Goal: Information Seeking & Learning: Learn about a topic

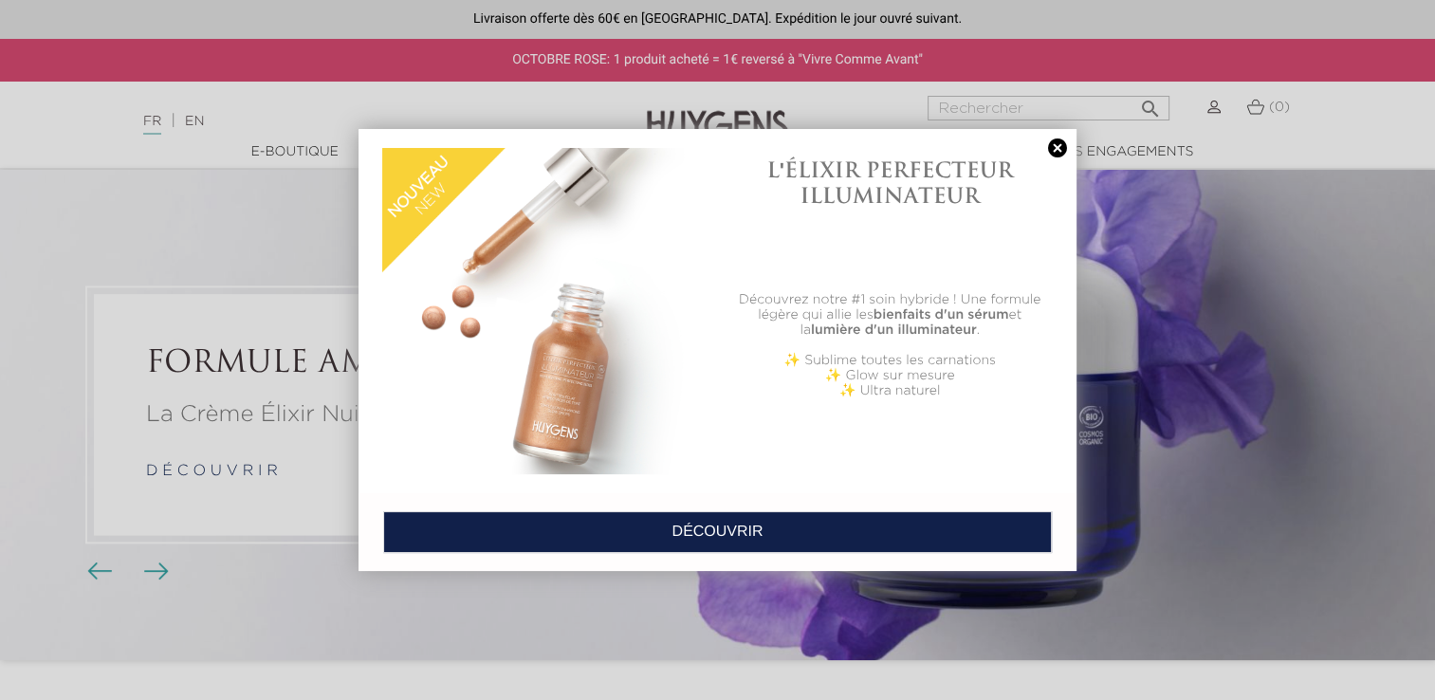
click at [1058, 147] on link at bounding box center [1057, 148] width 27 height 20
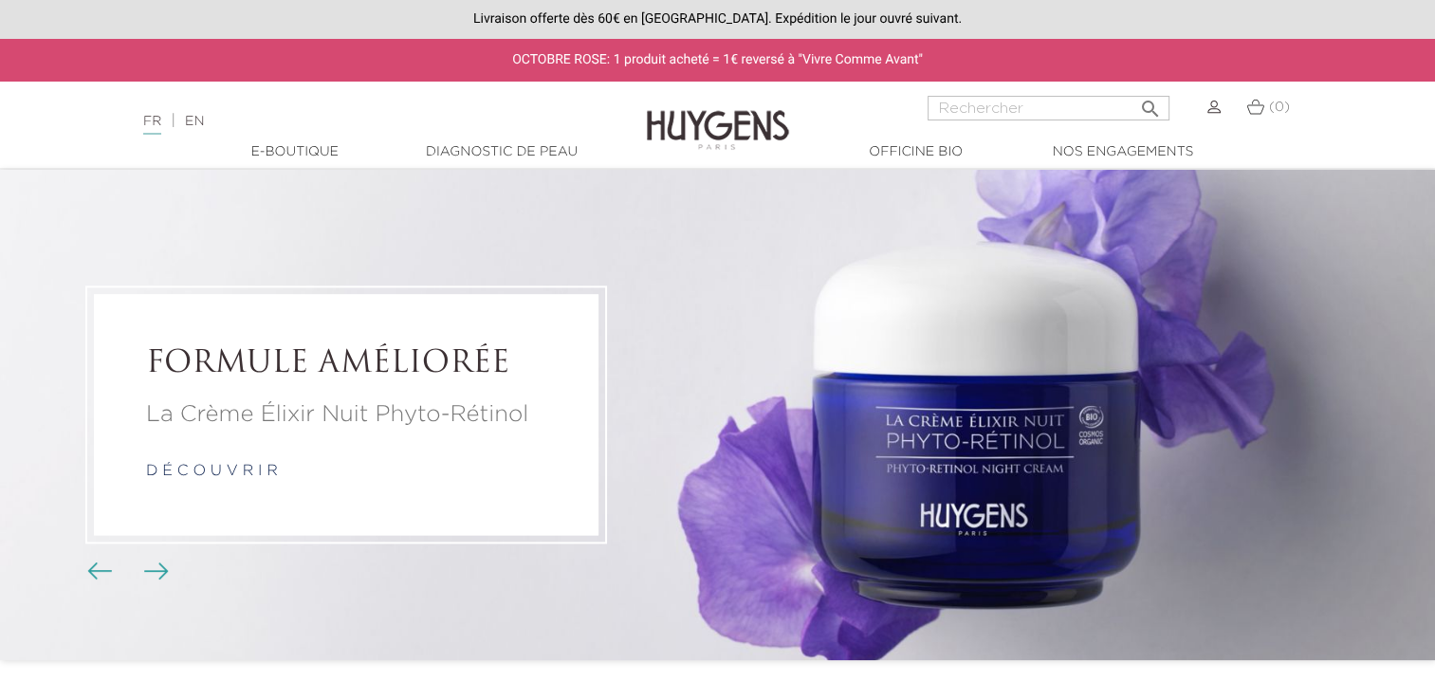
click at [503, 154] on link "Diagnostic de peau" at bounding box center [502, 152] width 190 height 20
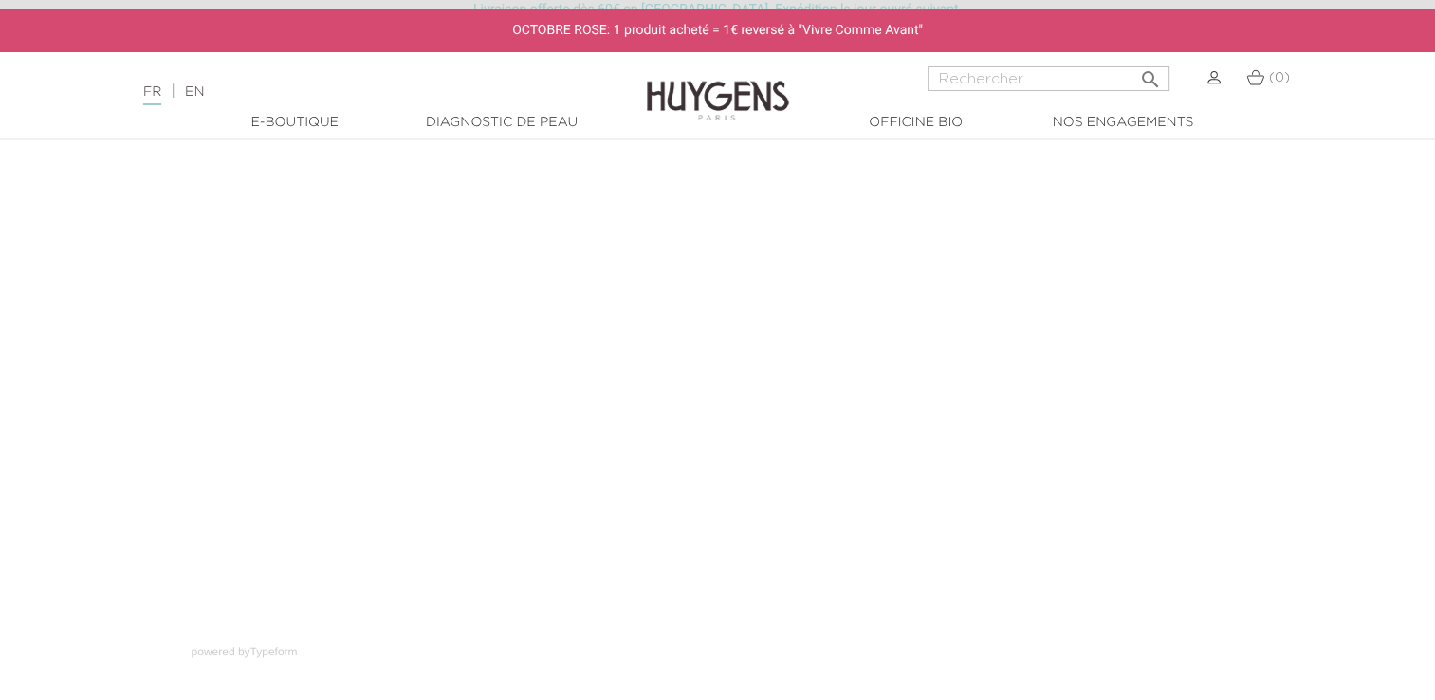
scroll to position [125, 0]
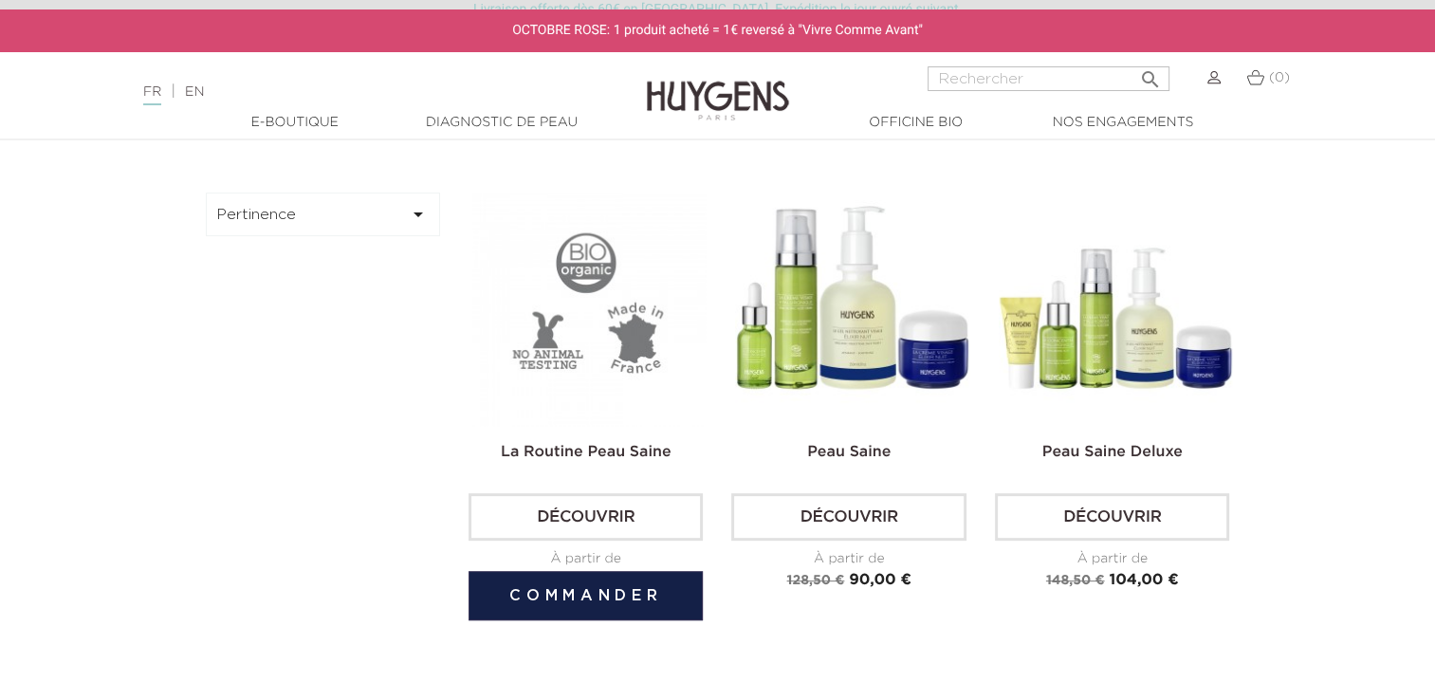
scroll to position [554, 0]
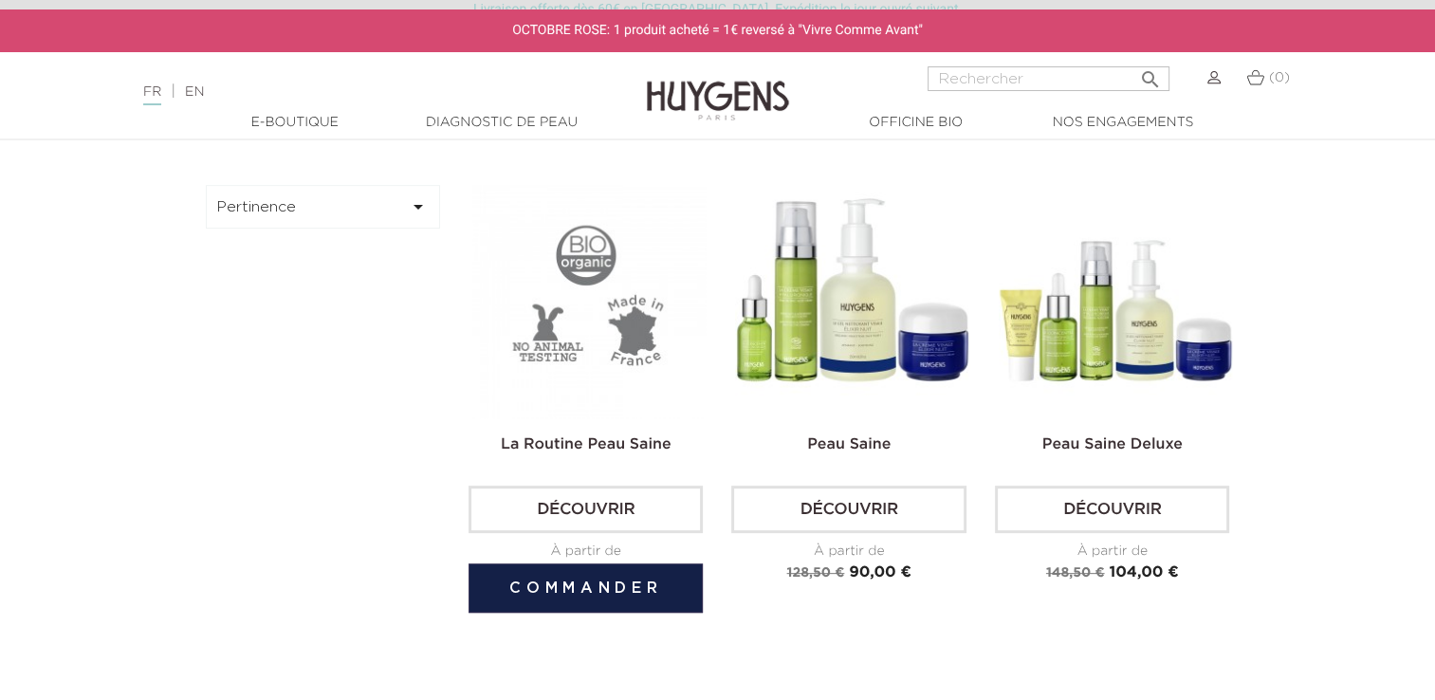
click at [526, 510] on link "Découvrir" at bounding box center [586, 509] width 234 height 47
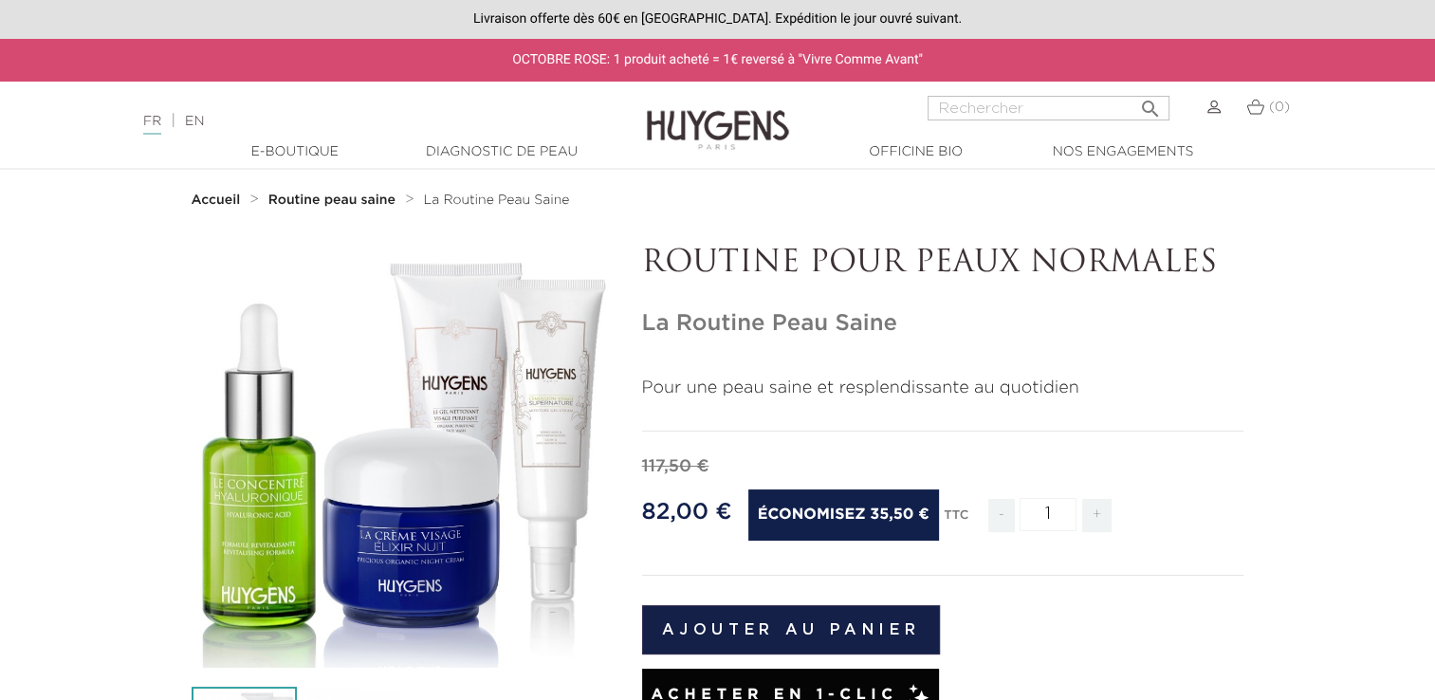
click at [660, 138] on img at bounding box center [718, 116] width 142 height 73
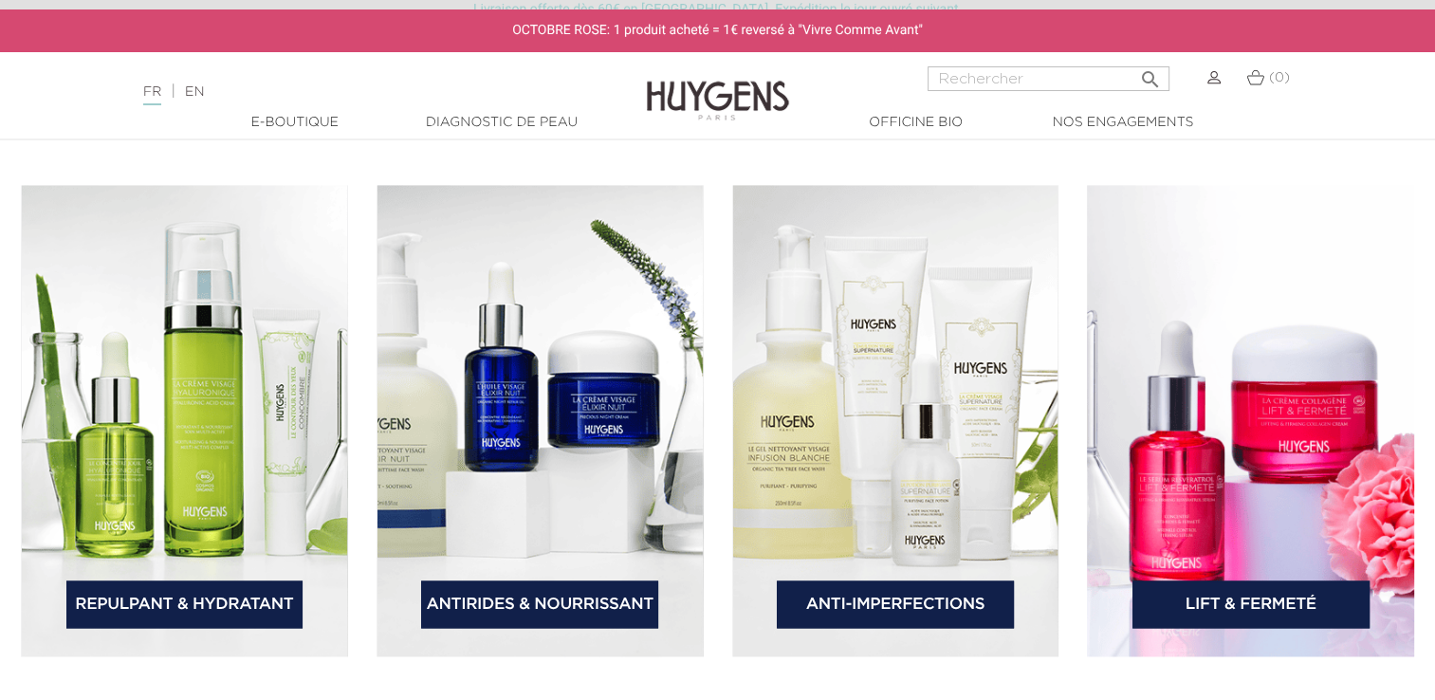
scroll to position [2735, 0]
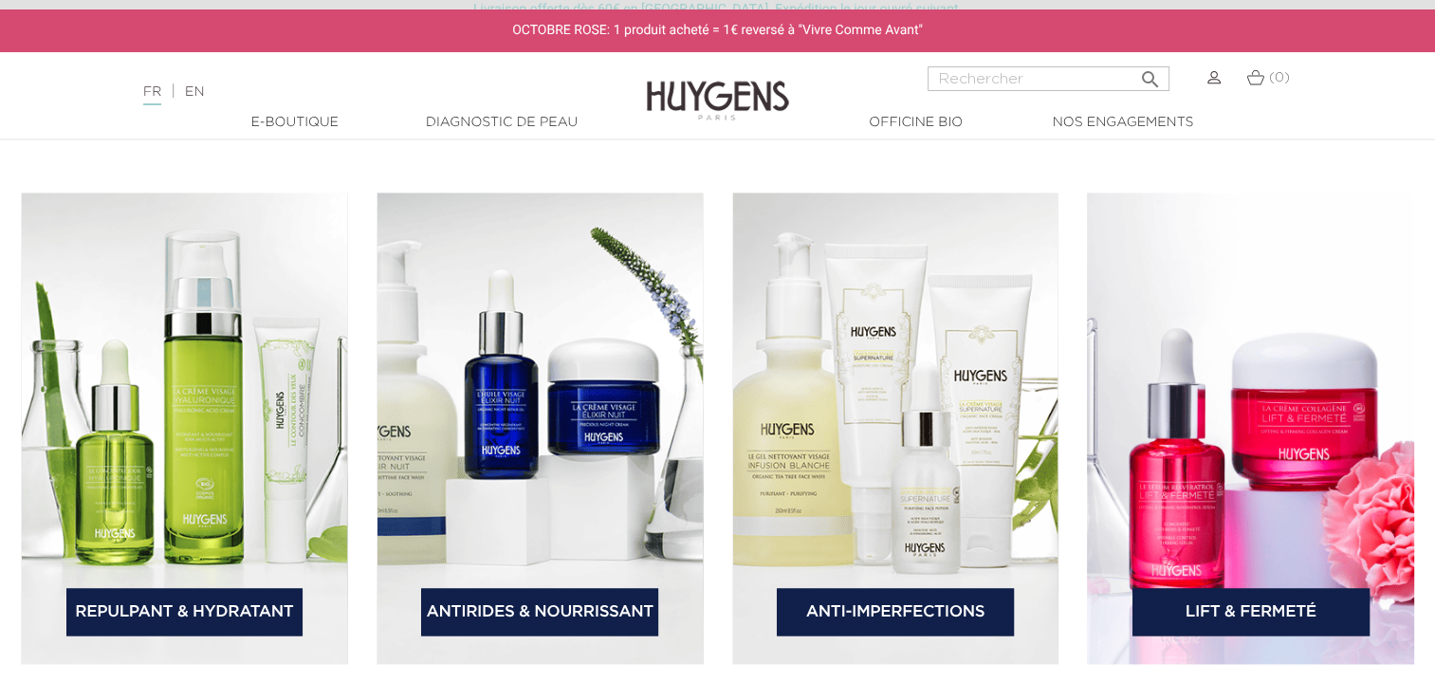
click at [963, 599] on link "Anti-Imperfections" at bounding box center [895, 611] width 237 height 47
